Goal: Task Accomplishment & Management: Complete application form

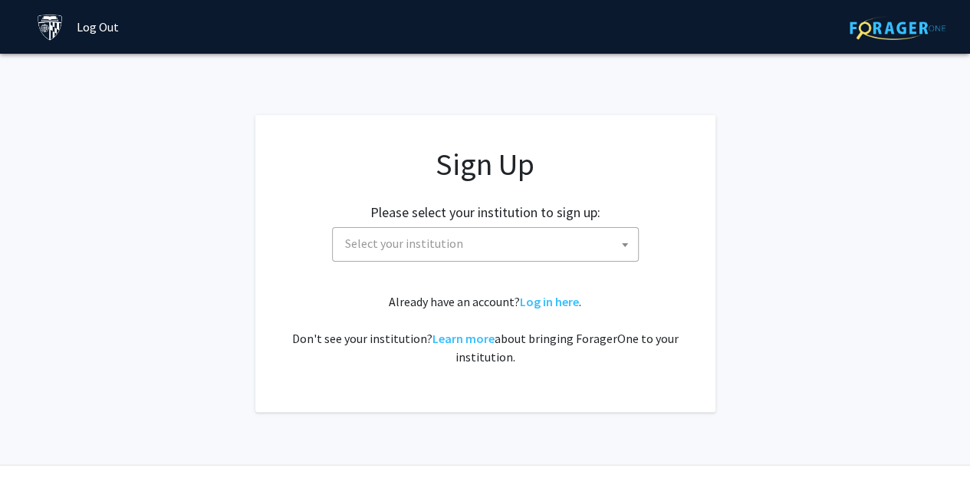
click at [476, 229] on span "Select your institution" at bounding box center [488, 243] width 299 height 31
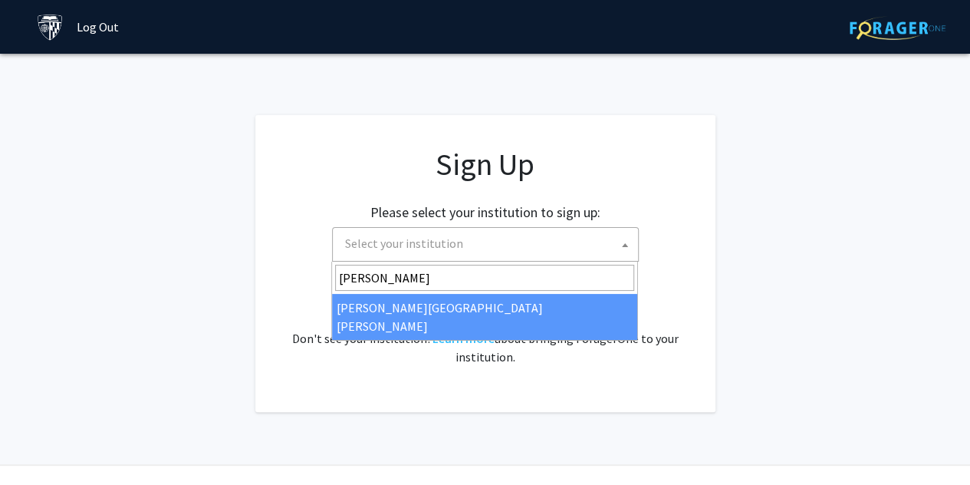
type input "john"
select select "1"
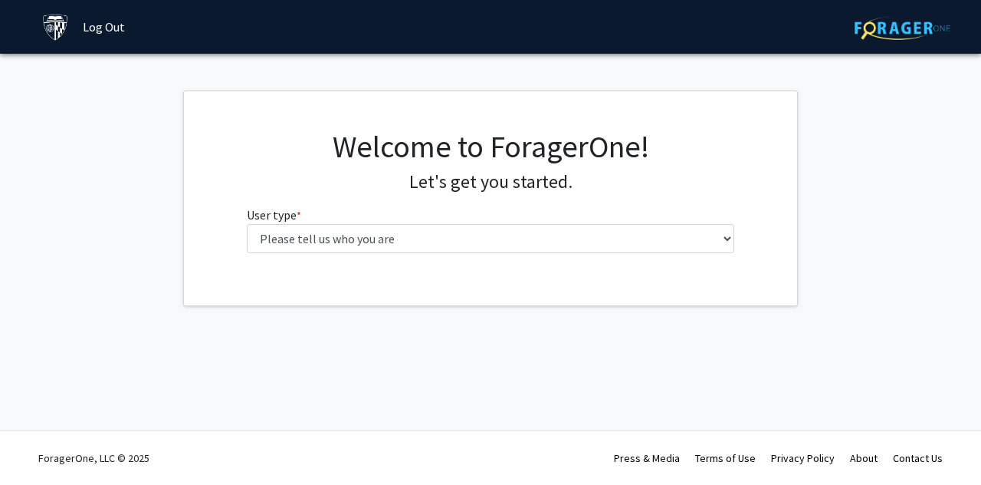
click at [486, 219] on fg-select "User type * required Please tell us who you are Undergraduate Student Master's …" at bounding box center [491, 229] width 488 height 48
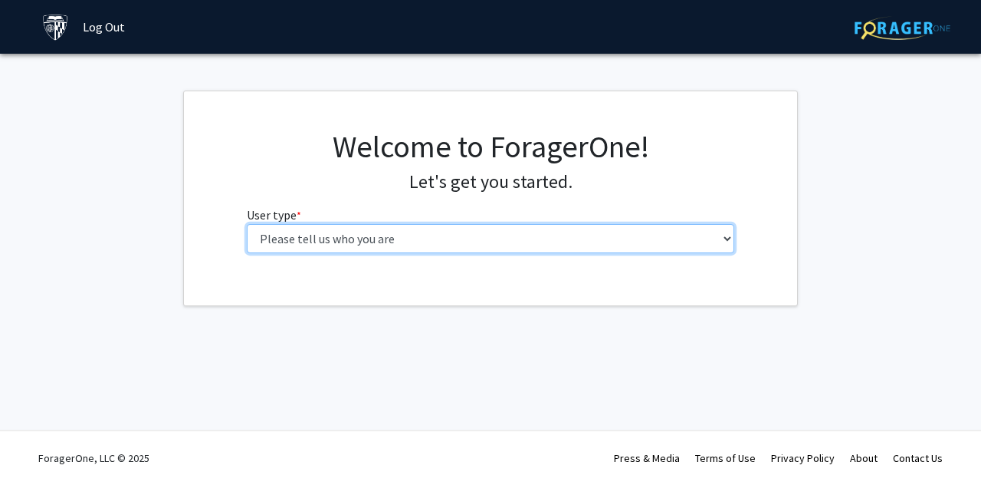
click at [486, 229] on select "Please tell us who you are Undergraduate Student Master's Student Doctoral Cand…" at bounding box center [491, 238] width 488 height 29
select select "2: masters"
click at [247, 224] on select "Please tell us who you are Undergraduate Student Master's Student Doctoral Cand…" at bounding box center [491, 238] width 488 height 29
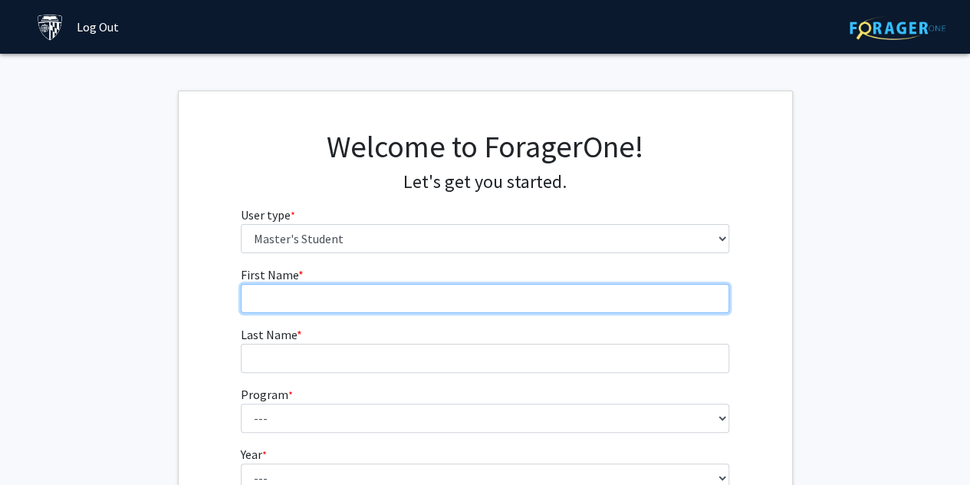
click at [393, 294] on input "First Name * required" at bounding box center [485, 298] width 488 height 29
type input "[PERSON_NAME]"
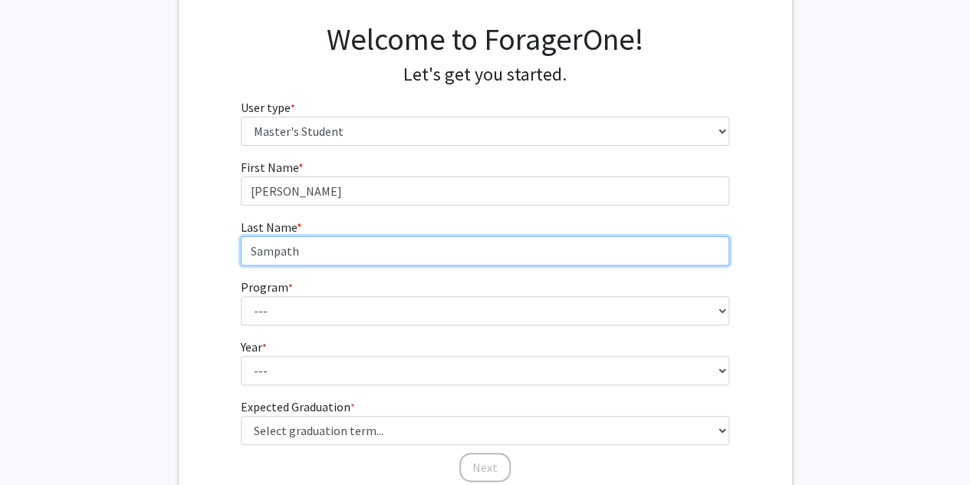
scroll to position [230, 0]
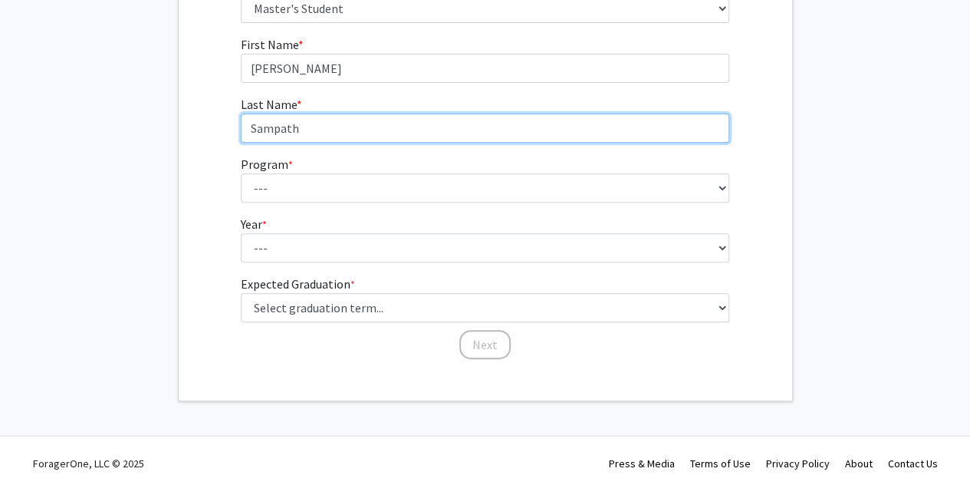
type input "Sampath"
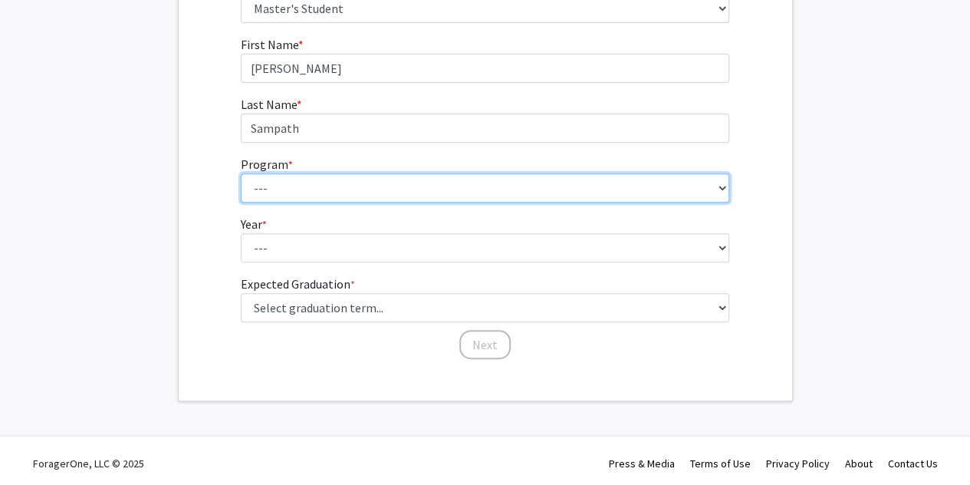
click at [341, 192] on select "--- Anatomy Education Applied and Computational Mathematics Applied Biomedical …" at bounding box center [485, 187] width 488 height 29
click at [434, 189] on select "--- Anatomy Education Applied and Computational Mathematics Applied Biomedical …" at bounding box center [485, 187] width 488 height 29
select select "114: 113"
click at [429, 189] on select "--- Anatomy Education Applied and Computational Mathematics Applied Biomedical …" at bounding box center [485, 187] width 488 height 29
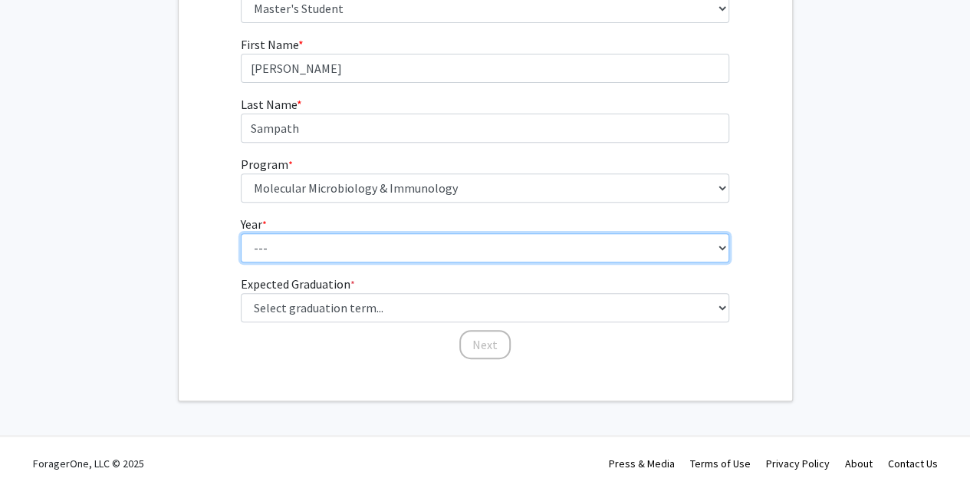
click at [399, 255] on select "--- First Year Second Year" at bounding box center [485, 247] width 488 height 29
select select "1: first_year"
click at [241, 233] on select "--- First Year Second Year" at bounding box center [485, 247] width 488 height 29
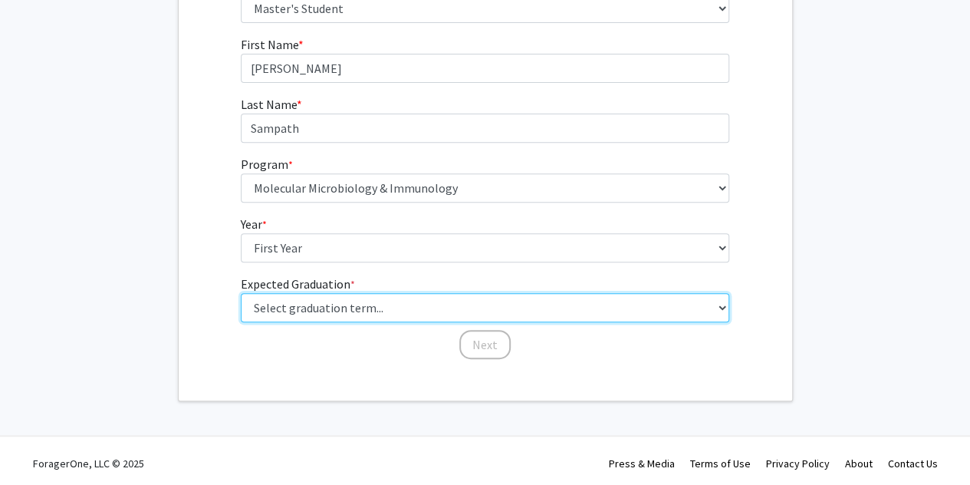
click at [361, 297] on select "Select graduation term... Spring 2025 Summer 2025 Fall 2025 Winter 2025 Spring …" at bounding box center [485, 307] width 488 height 29
click at [241, 293] on select "Select graduation term... Spring 2025 Summer 2025 Fall 2025 Winter 2025 Spring …" at bounding box center [485, 307] width 488 height 29
click at [324, 301] on select "Select graduation term... Spring 2025 Summer 2025 Fall 2025 Winter 2025 Spring …" at bounding box center [485, 307] width 488 height 29
select select "9: spring_2027"
click at [241, 293] on select "Select graduation term... Spring 2025 Summer 2025 Fall 2025 Winter 2025 Spring …" at bounding box center [485, 307] width 488 height 29
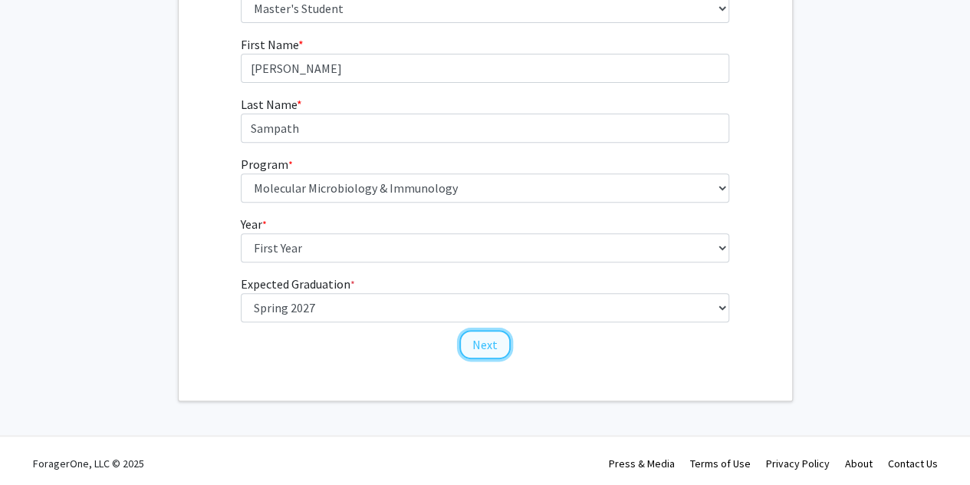
click at [495, 337] on button "Next" at bounding box center [484, 344] width 51 height 29
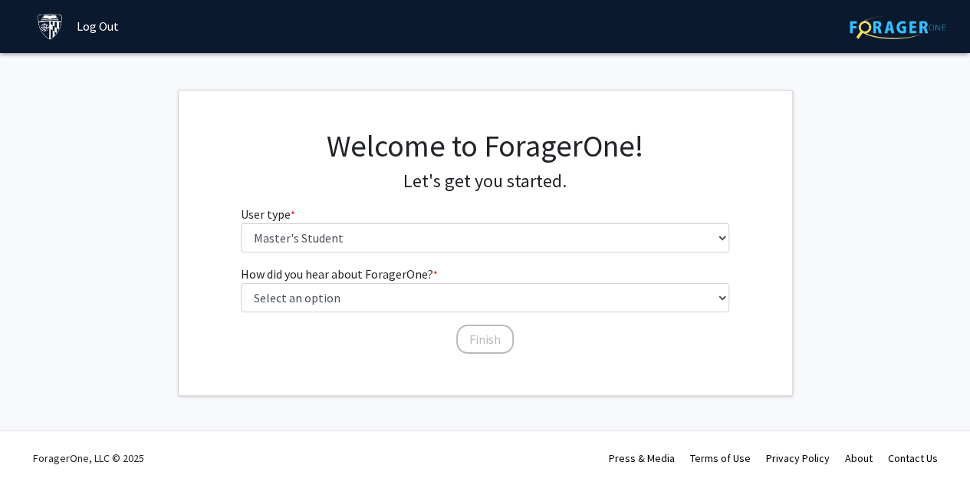
scroll to position [0, 0]
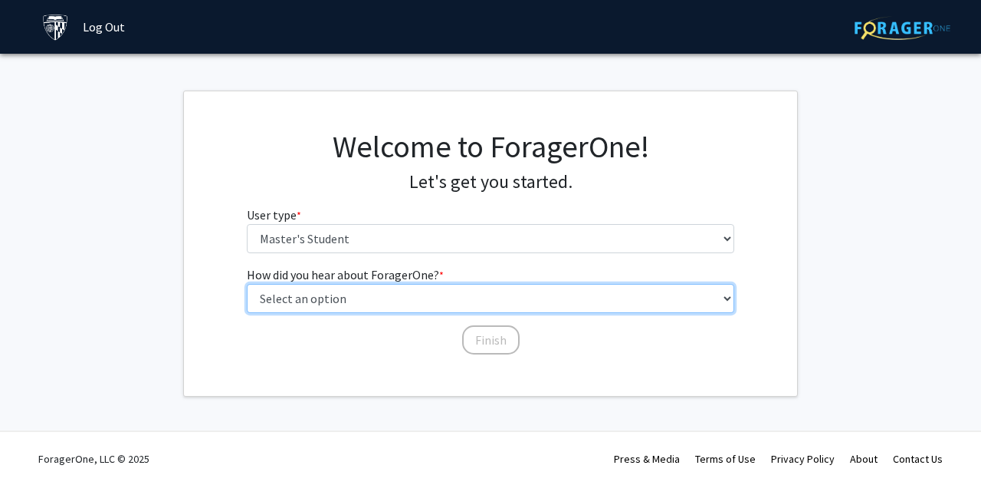
click at [372, 295] on select "Select an option Peer/student recommendation Faculty/staff recommendation Unive…" at bounding box center [491, 298] width 488 height 29
select select "3: university_website"
click at [247, 284] on select "Select an option Peer/student recommendation Faculty/staff recommendation Unive…" at bounding box center [491, 298] width 488 height 29
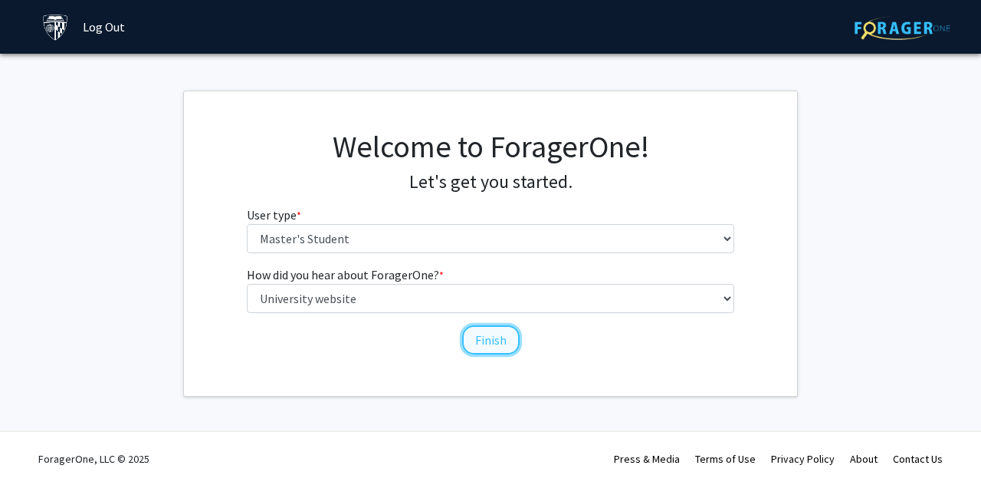
click at [502, 344] on button "Finish" at bounding box center [491, 339] width 58 height 29
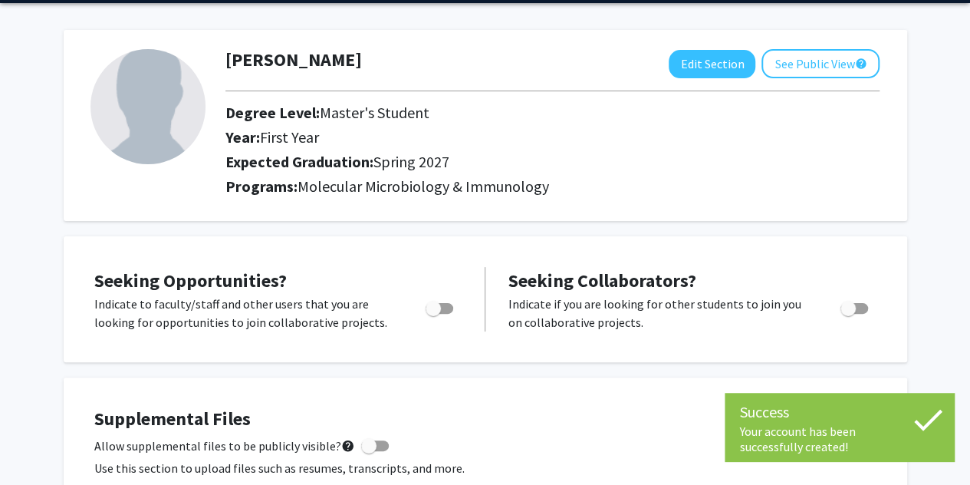
scroll to position [77, 0]
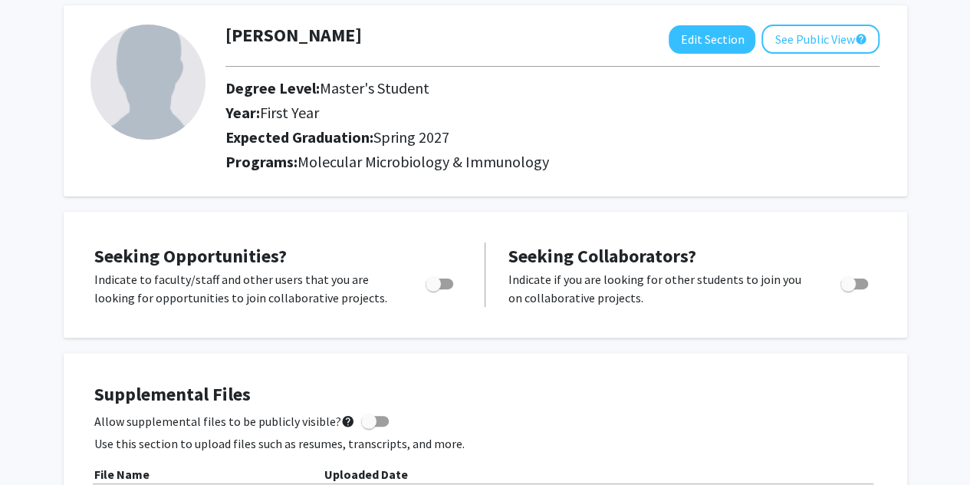
click at [443, 282] on span "Toggle" at bounding box center [440, 283] width 28 height 11
click at [433, 289] on input "Are you actively seeking opportunities?" at bounding box center [432, 289] width 1 height 1
checkbox input "true"
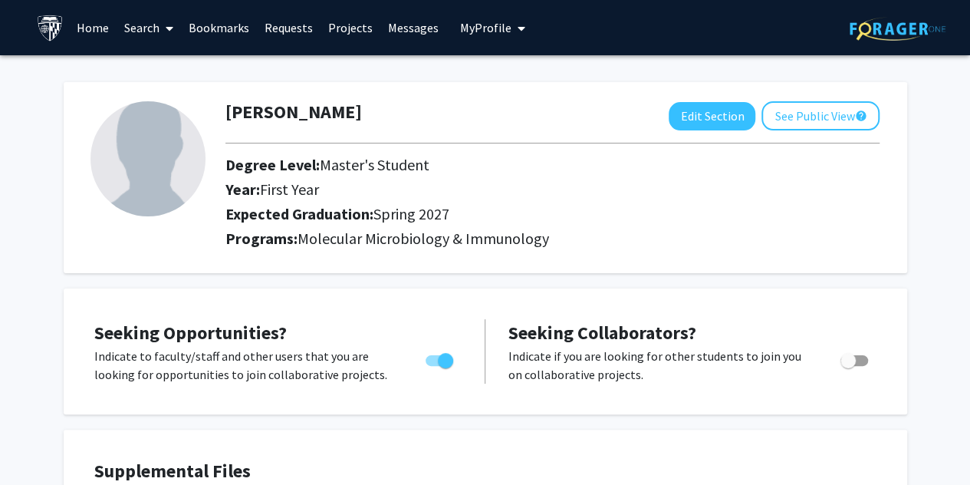
click at [485, 27] on span "My Profile" at bounding box center [485, 27] width 51 height 15
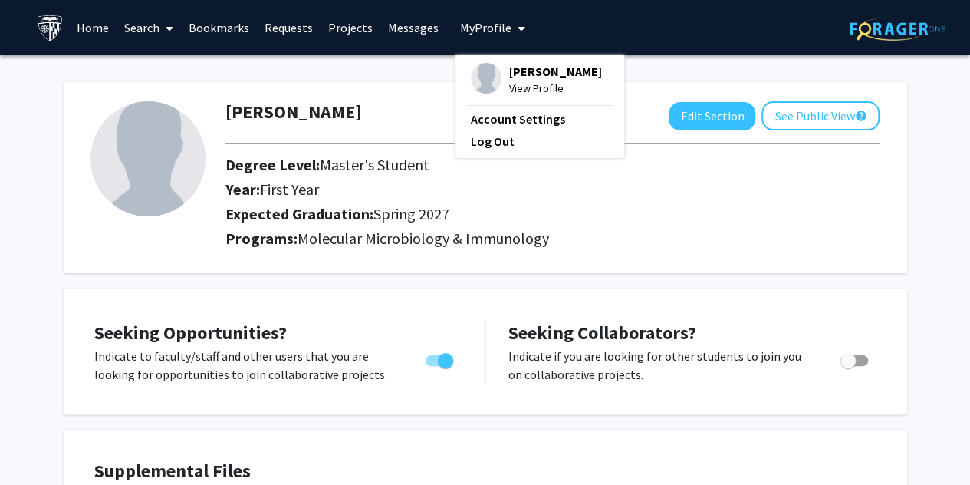
click at [461, 158] on div "[PERSON_NAME] View Profile Account Settings Log Out" at bounding box center [539, 106] width 169 height 103
click at [471, 150] on link "Log Out" at bounding box center [540, 141] width 138 height 18
